Goal: Task Accomplishment & Management: Use online tool/utility

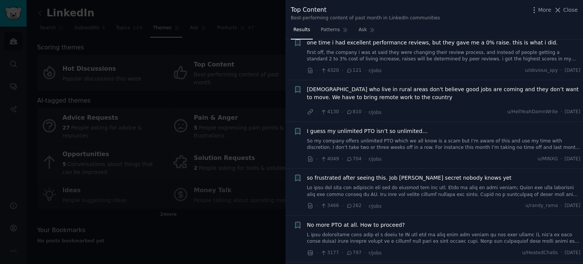
scroll to position [341, 0]
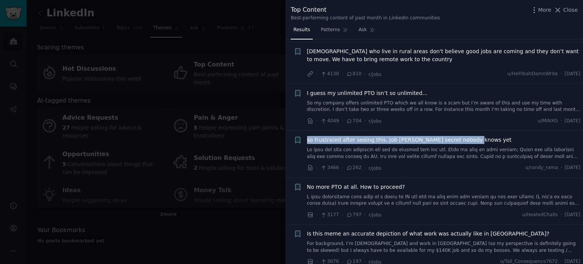
drag, startPoint x: 304, startPoint y: 139, endPoint x: 465, endPoint y: 140, distance: 160.8
click at [465, 140] on div "+ so frustrated after seeing this. Job [PERSON_NAME] secret nobody knows yet · …" at bounding box center [437, 154] width 287 height 36
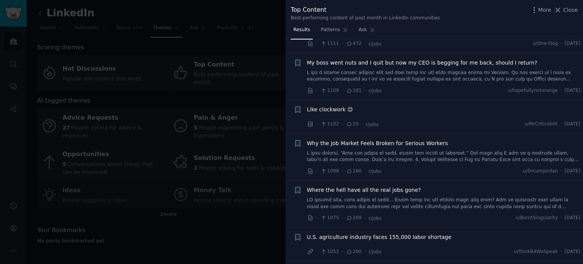
scroll to position [1783, 0]
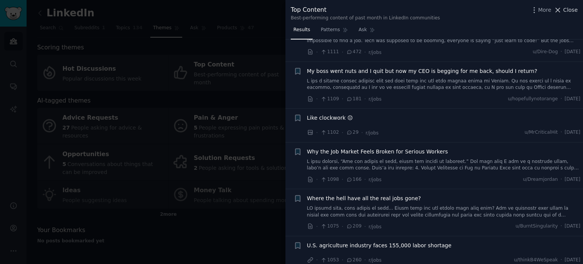
click at [569, 7] on span "Close" at bounding box center [570, 10] width 14 height 8
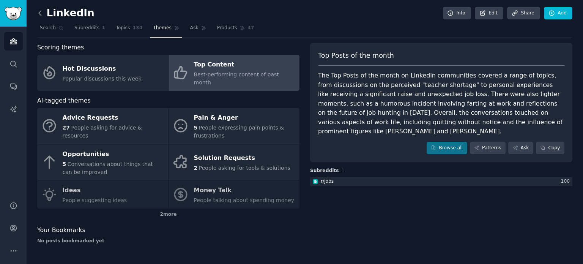
click at [38, 12] on icon at bounding box center [40, 13] width 8 height 8
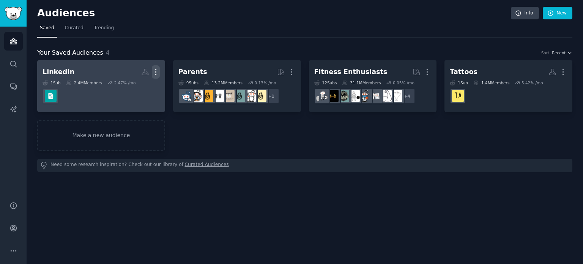
click at [155, 71] on icon "button" at bounding box center [156, 72] width 8 height 8
click at [135, 89] on p "Delete" at bounding box center [134, 88] width 17 height 8
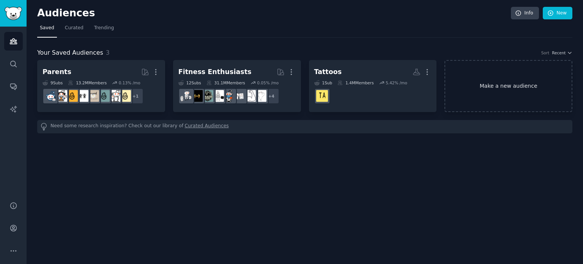
click at [495, 85] on link "Make a new audience" at bounding box center [508, 86] width 128 height 52
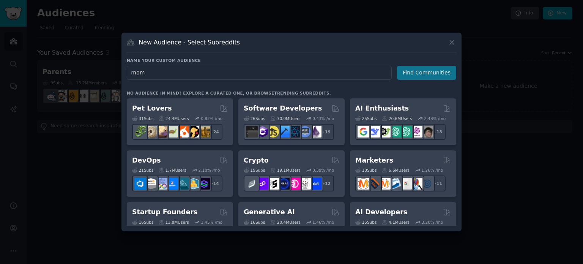
type input "mom"
click at [422, 73] on button "Find Communities" at bounding box center [426, 73] width 59 height 14
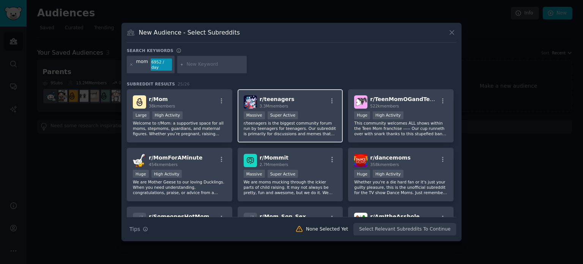
click at [278, 121] on p "r/teenagers is the biggest community forum run by teenagers for teenagers. Our …" at bounding box center [290, 128] width 93 height 16
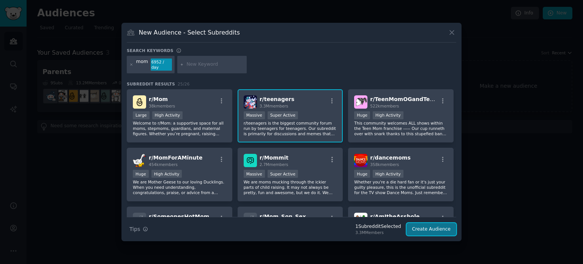
click at [422, 225] on button "Create Audience" at bounding box center [431, 229] width 50 height 13
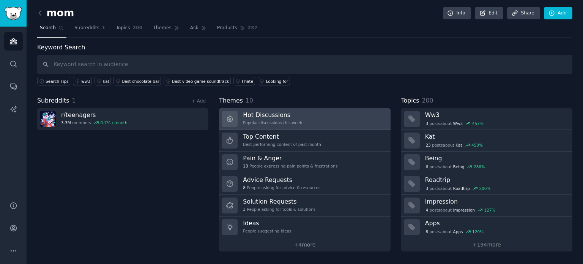
click at [279, 112] on h3 "Hot Discussions" at bounding box center [272, 115] width 59 height 8
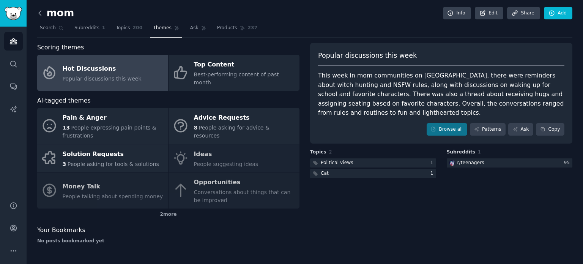
click at [39, 12] on icon at bounding box center [40, 13] width 2 height 5
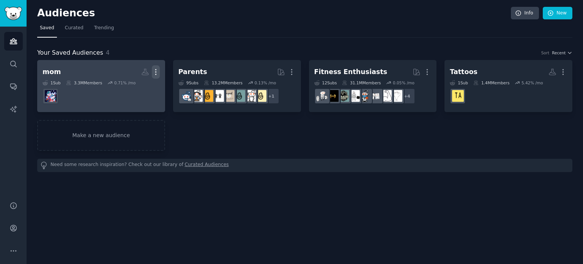
click at [156, 71] on icon "button" at bounding box center [155, 71] width 1 height 5
click at [137, 87] on p "Delete" at bounding box center [134, 88] width 17 height 8
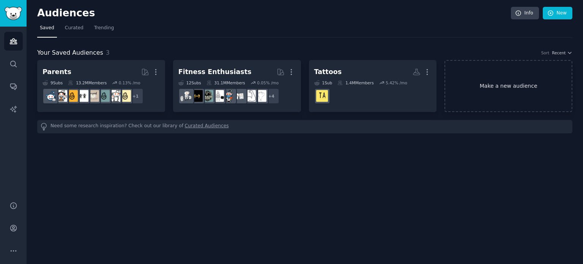
click at [523, 86] on link "Make a new audience" at bounding box center [508, 86] width 128 height 52
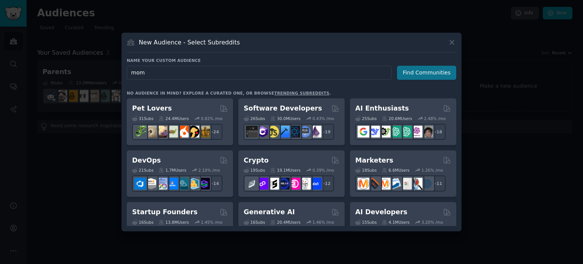
type input "mom"
click at [422, 74] on button "Find Communities" at bounding box center [426, 73] width 59 height 14
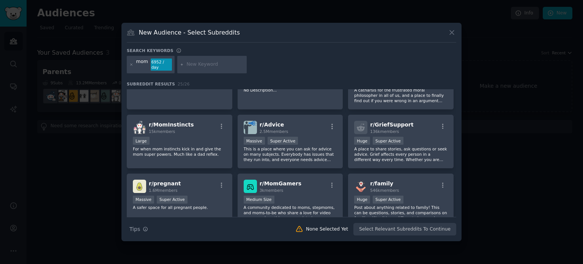
scroll to position [152, 0]
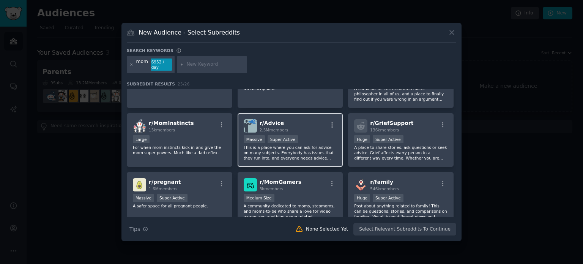
click at [298, 148] on p "This is a place where you can ask for advice on many subjects. Everybody has is…" at bounding box center [290, 153] width 93 height 16
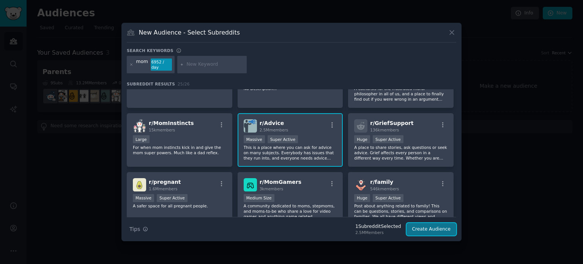
click at [434, 223] on button "Create Audience" at bounding box center [431, 229] width 50 height 13
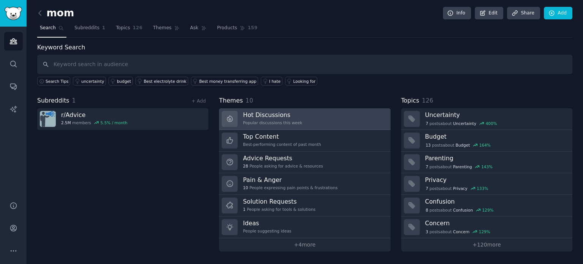
click at [265, 116] on h3 "Hot Discussions" at bounding box center [272, 115] width 59 height 8
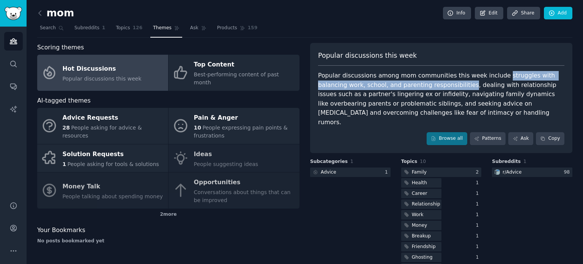
drag, startPoint x: 488, startPoint y: 74, endPoint x: 429, endPoint y: 88, distance: 60.0
click at [429, 88] on div "Popular discussions among mom communities this week include struggles with bala…" at bounding box center [441, 99] width 246 height 56
copy div "struggles with balancing work, school, and parenting responsibilities"
click at [331, 94] on div "Popular discussions among mom communities this week include struggles with bala…" at bounding box center [441, 99] width 246 height 56
